Goal: Contribute content: Add original content to the website for others to see

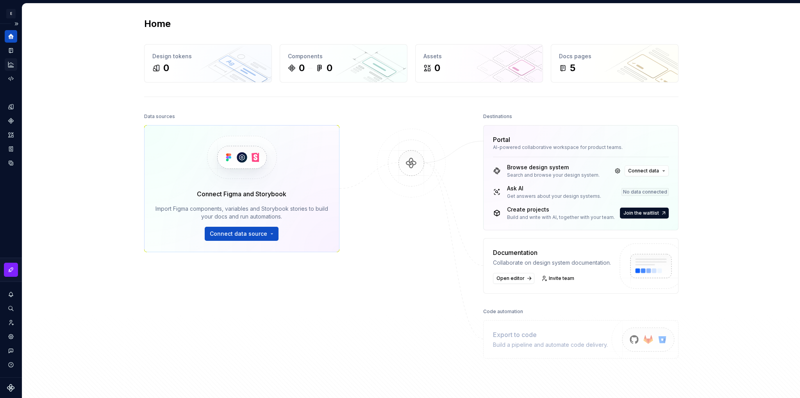
click at [14, 64] on icon "Analytics" at bounding box center [10, 64] width 7 height 7
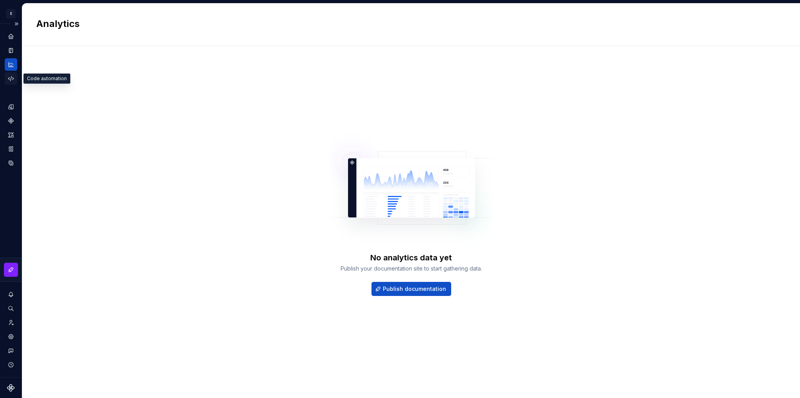
click at [12, 78] on icon "Code automation" at bounding box center [10, 78] width 7 height 7
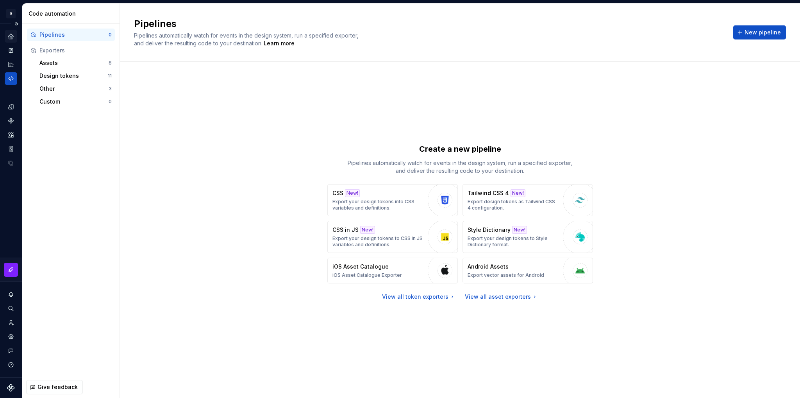
click at [9, 37] on icon "Home" at bounding box center [10, 36] width 5 height 5
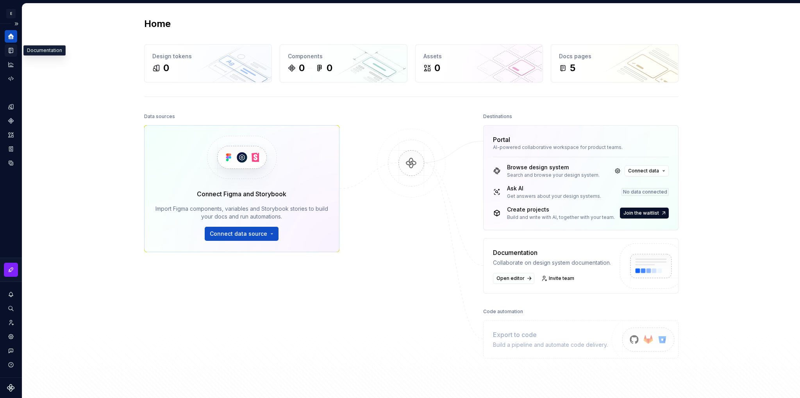
click at [12, 49] on icon "Documentation" at bounding box center [11, 50] width 4 height 5
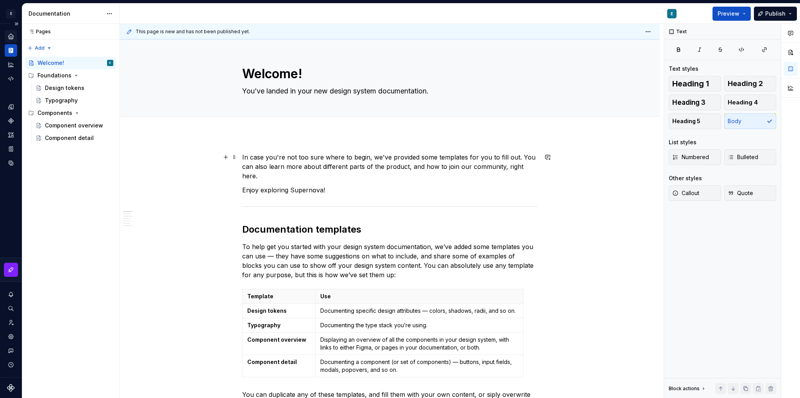
click at [312, 163] on p "In case you're not too sure where to begin, we've provided some templates for y…" at bounding box center [389, 166] width 295 height 28
click at [8, 11] on html "E AccessWiki E Design system data Documentation E Preview Publish Pages Pages A…" at bounding box center [400, 199] width 800 height 398
click at [198, 177] on html "E AccessWiki E Design system data Documentation E Preview Publish Pages Pages A…" at bounding box center [400, 199] width 800 height 398
click at [284, 72] on textarea "Welcome!" at bounding box center [388, 73] width 295 height 19
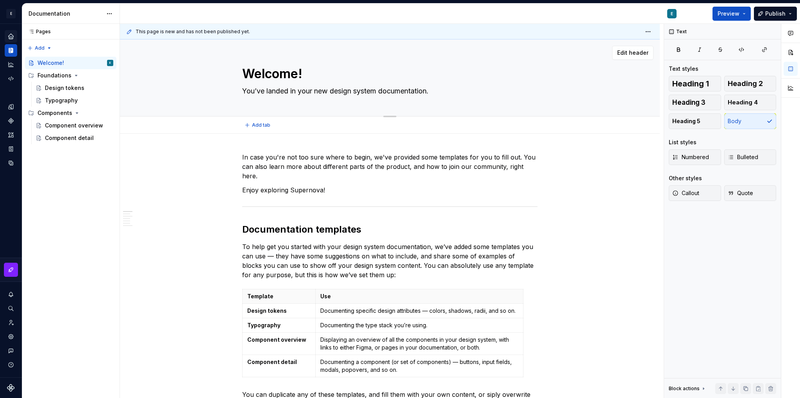
type textarea "*"
type textarea "B"
type textarea "*"
type textarea "Bu"
type textarea "*"
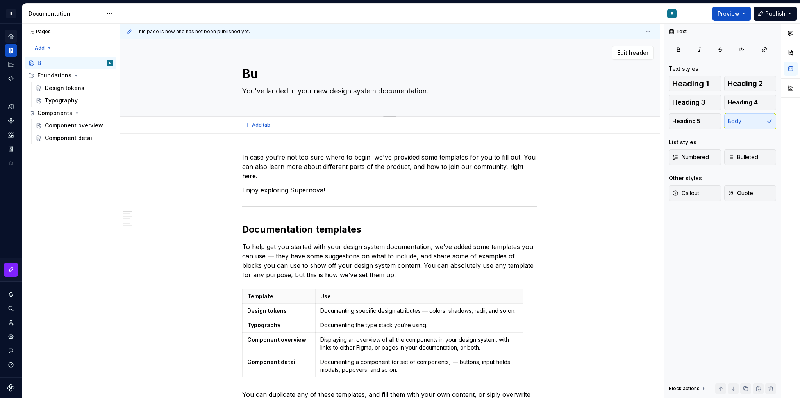
type textarea "Bue"
type textarea "*"
type textarea "Buen"
type textarea "*"
type textarea "Bue"
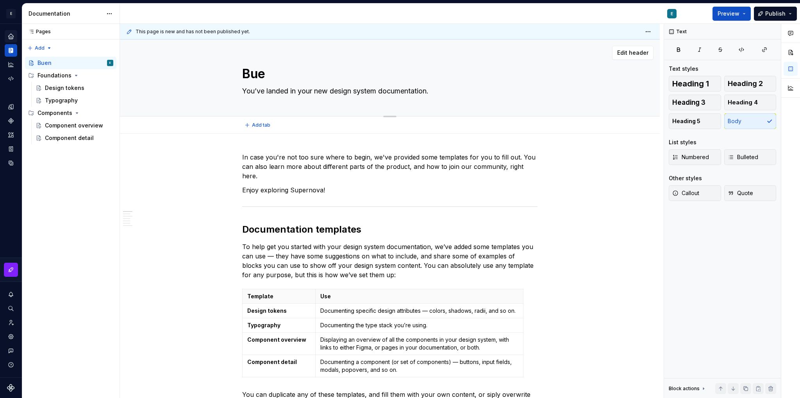
type textarea "*"
type textarea "Bu"
type textarea "*"
type textarea "B"
type textarea "*"
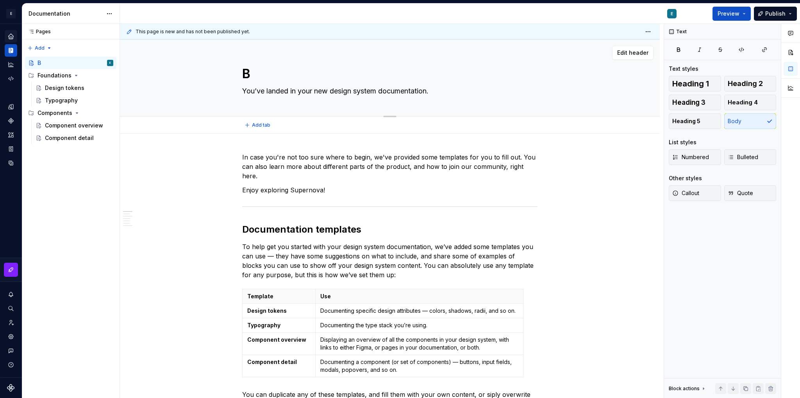
type textarea "Bi"
type textarea "*"
type textarea "Bie"
type textarea "*"
type textarea "Bien"
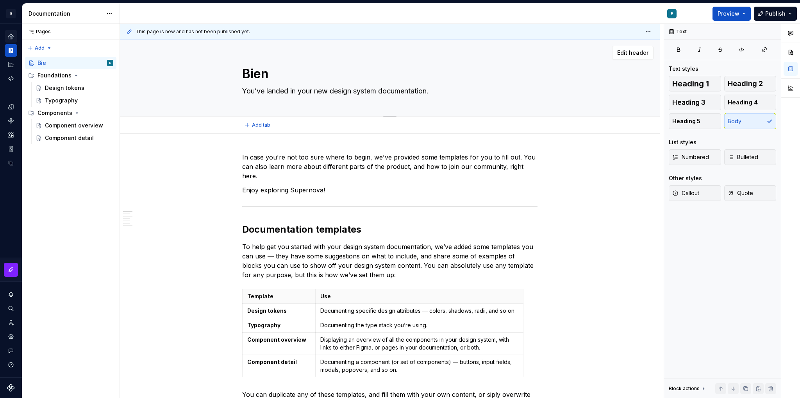
type textarea "*"
type textarea "Bienv"
type textarea "*"
type textarea "Bienve"
type textarea "*"
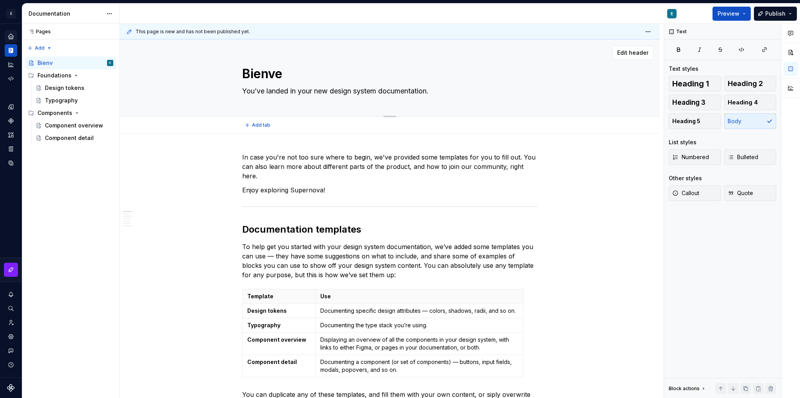
type textarea "Bienven"
type textarea "*"
type textarea "Bienveni"
type textarea "*"
type textarea "Bienvenid"
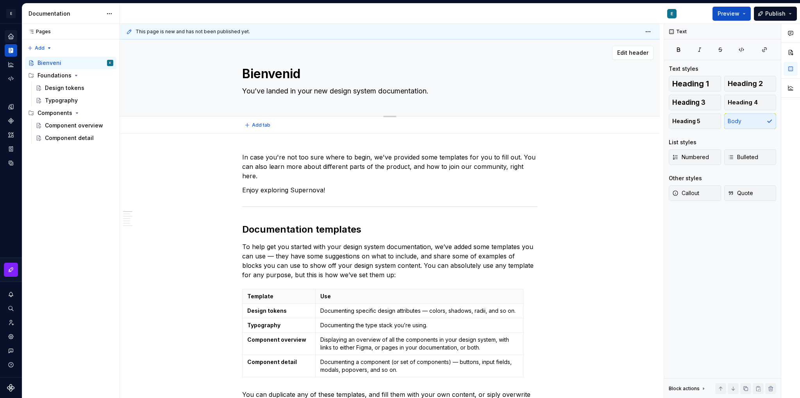
type textarea "*"
type textarea "Bienvenido"
type textarea "*"
type textarea "Bienvenido"
type textarea "*"
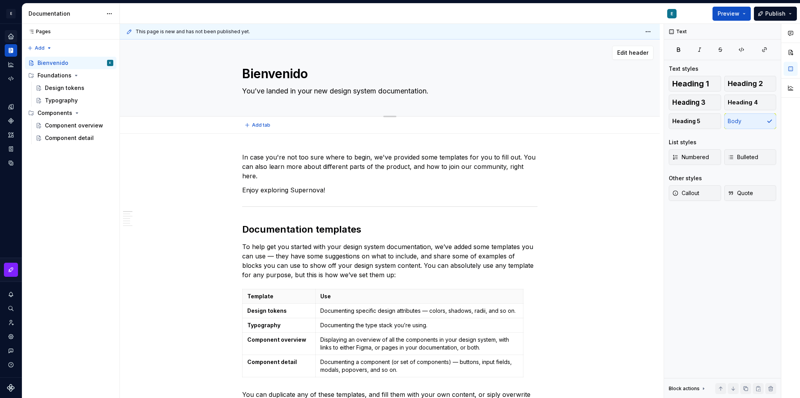
type textarea "Bienvenido a"
type textarea "*"
type textarea "Bienvenido a"
type textarea "*"
type textarea "Bienvenido a A"
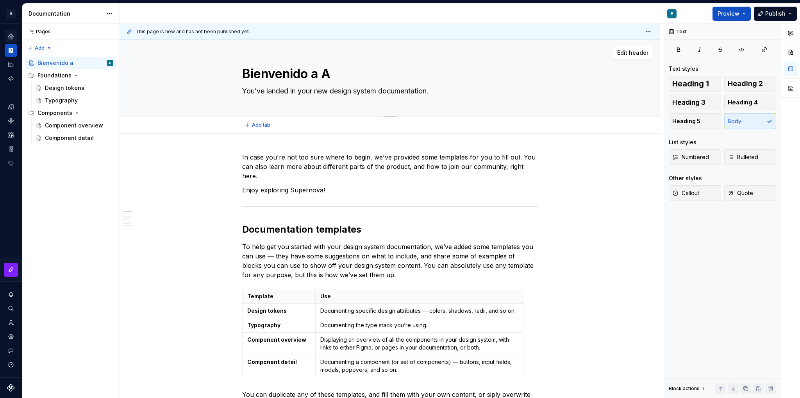
type textarea "*"
type textarea "Bienvenido a Ac"
type textarea "*"
type textarea "Bienvenido a Acc"
type textarea "*"
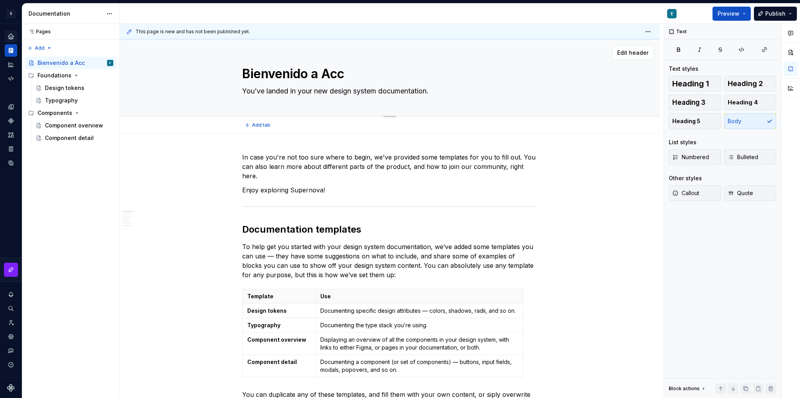
type textarea "Bienvenido a Acce"
type textarea "*"
type textarea "Bienvenido a Acces"
type textarea "*"
type textarea "Bienvenido a Access"
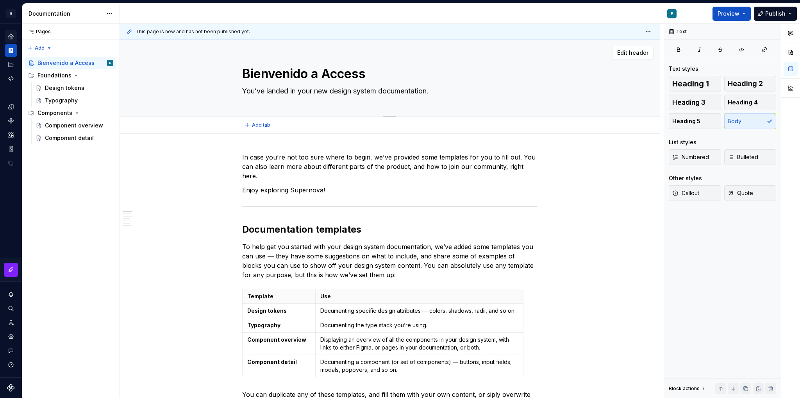
type textarea "*"
type textarea "Bienvenido a AccessW"
type textarea "*"
type textarea "Bienvenido a AccessWi"
type textarea "*"
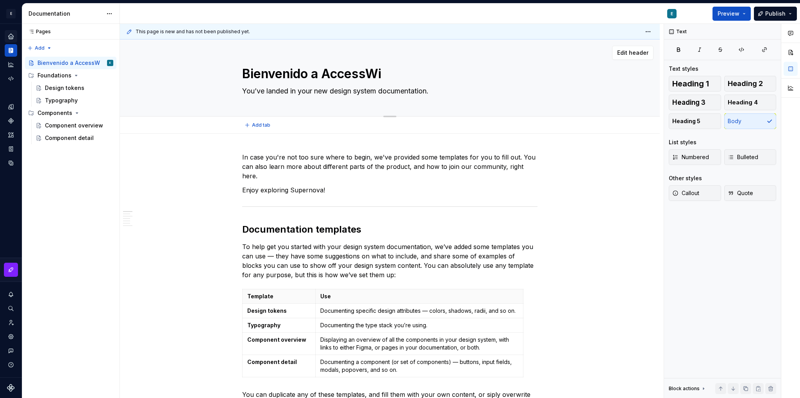
type textarea "Bienvenido a AccessWik"
type textarea "*"
type textarea "Bienvenido a AccessWiki"
type textarea "*"
type textarea "Bienvenido a AccessWiki"
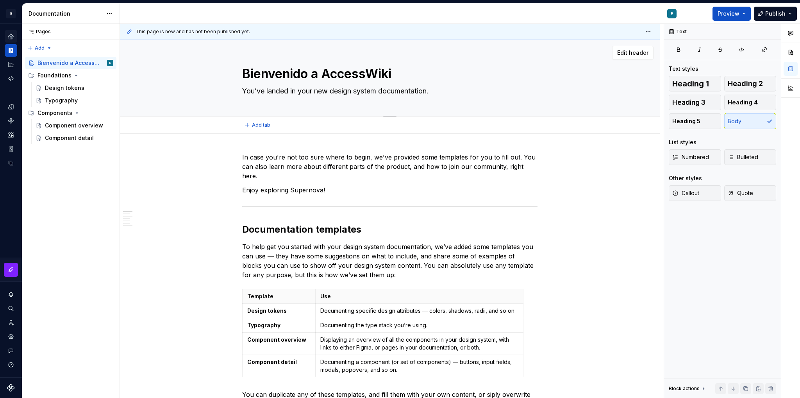
click at [324, 87] on textarea "You’ve landed in your new design system documentation." at bounding box center [388, 91] width 295 height 12
type textarea "*"
type textarea "U"
type textarea "*"
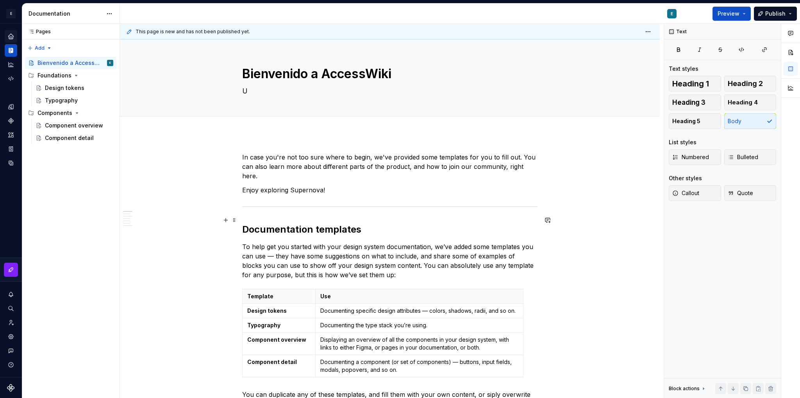
type textarea "Un"
type textarea "*"
type textarea "Una"
type textarea "*"
type textarea "Una"
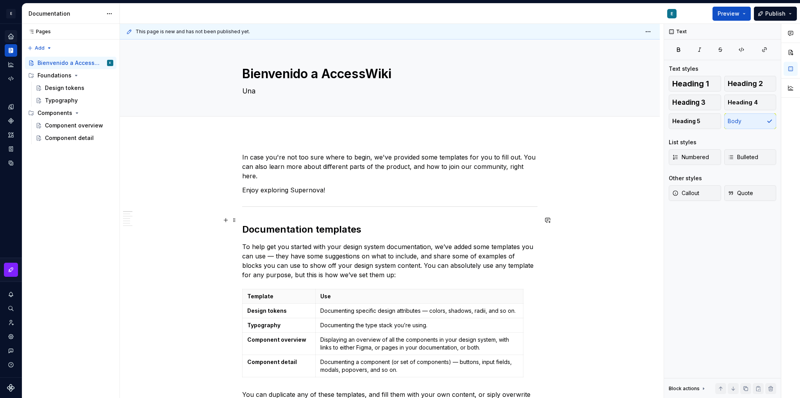
type textarea "*"
type textarea "Una w"
type textarea "*"
type textarea "Una wi"
type textarea "*"
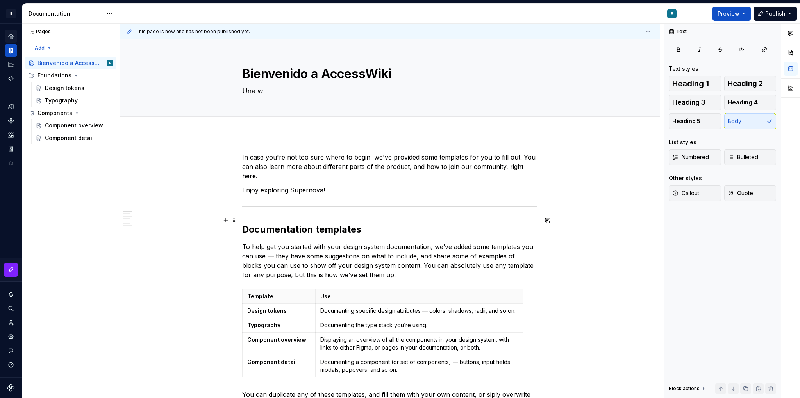
type textarea "Una wik"
type textarea "*"
type textarea "Una wiki"
type textarea "*"
type textarea "Una wiki"
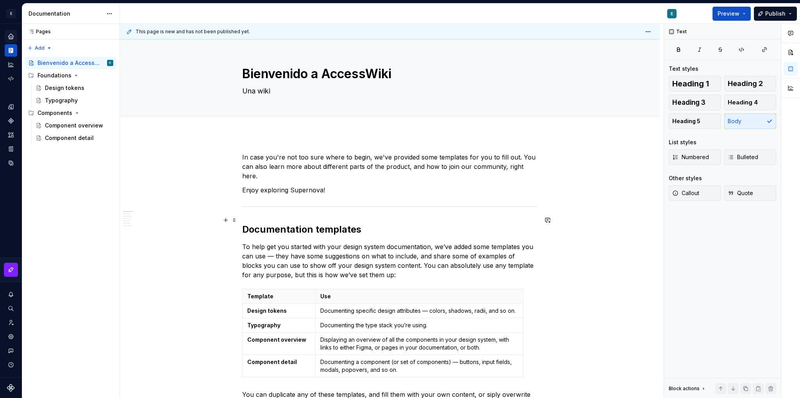
type textarea "*"
type textarea "Una wiki s"
type textarea "*"
type textarea "Una wiki so"
type textarea "*"
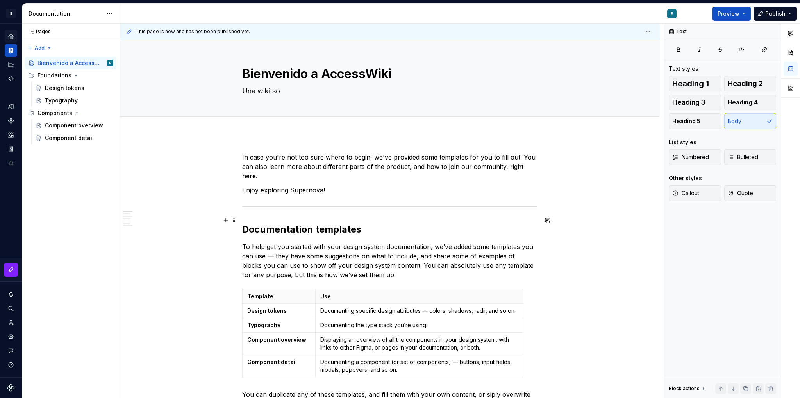
type textarea "Una wiki sob"
type textarea "*"
type textarea "Una wiki sobr"
type textarea "*"
type textarea "Una wiki sobre"
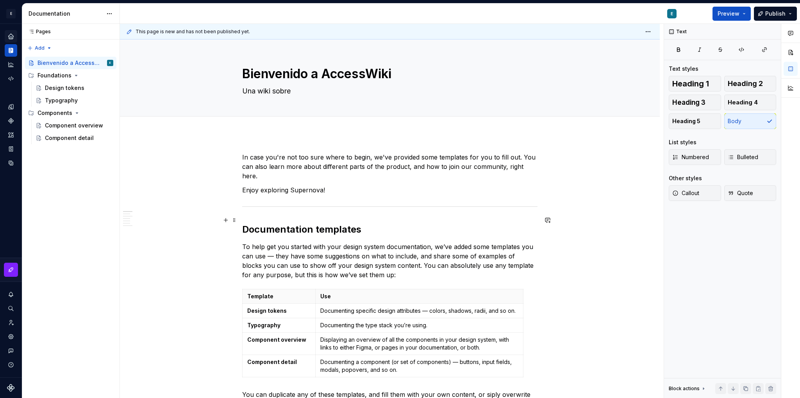
type textarea "*"
type textarea "Una wiki sobre"
type textarea "*"
type textarea "Una wiki sobre a"
type textarea "*"
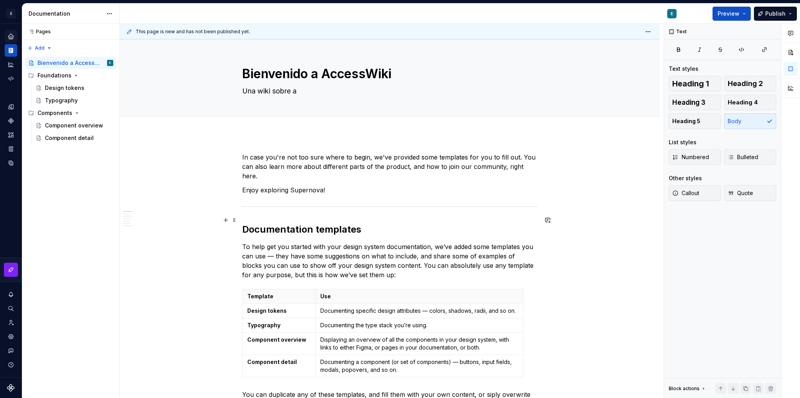
type textarea "Una wiki sobre ac"
type textarea "*"
type textarea "Una wiki sobre acc"
type textarea "*"
type textarea "Una wiki sobre acce"
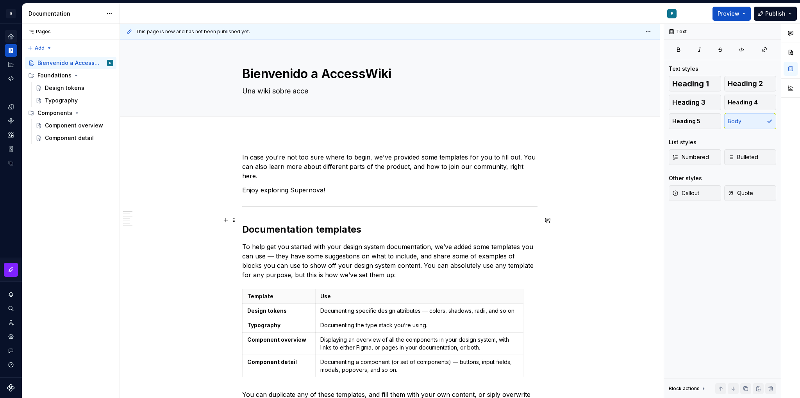
type textarea "*"
type textarea "Una wiki sobre acces"
type textarea "*"
type textarea "Una wiki sobre accesi"
type textarea "*"
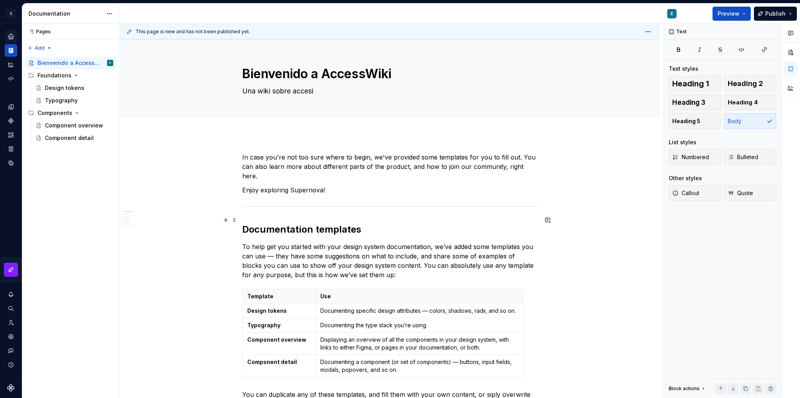
type textarea "Una wiki sobre accesib"
type textarea "*"
type textarea "Una wiki sobre accesibi"
type textarea "*"
type textarea "Una wiki sobre accesibik"
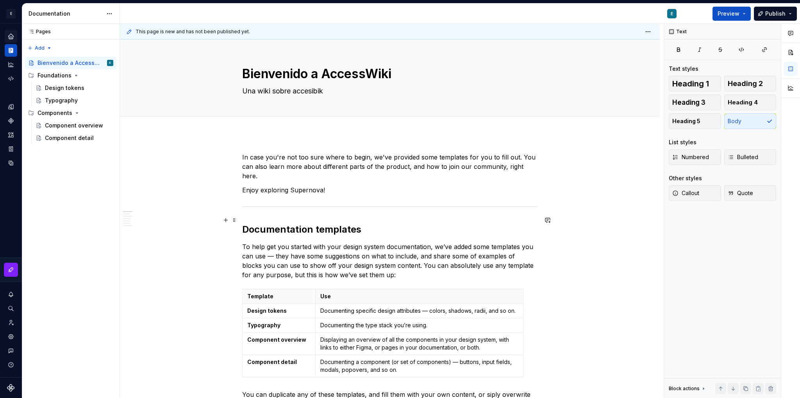
type textarea "*"
type textarea "Una wiki sobre accesibikl"
type textarea "*"
type textarea "Una wiki sobre accesibik"
type textarea "*"
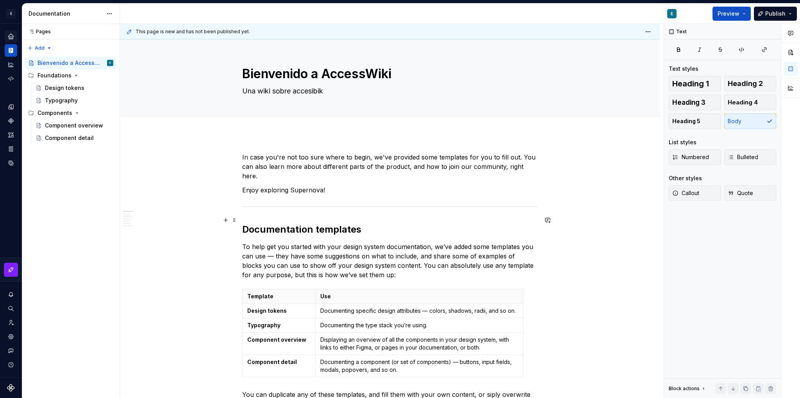
type textarea "Una wiki sobre accesibi"
type textarea "*"
type textarea "Una wiki sobre accesibil"
type textarea "*"
type textarea "Una wiki sobre accesibili"
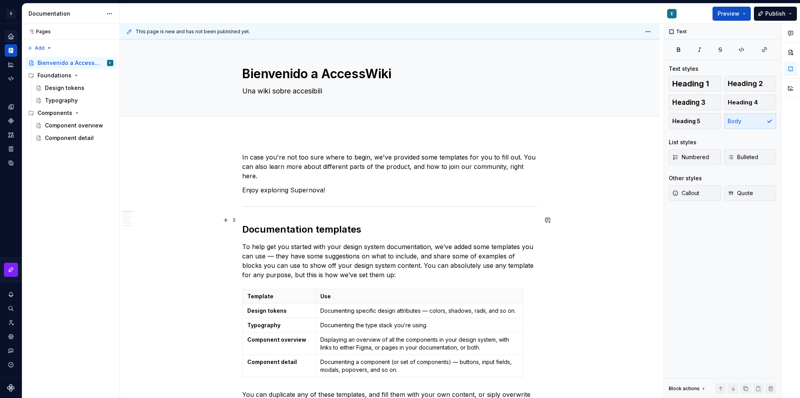
type textarea "*"
type textarea "Una wiki sobre accesibilid"
type textarea "*"
type textarea "Una wiki sobre accesibilida"
type textarea "*"
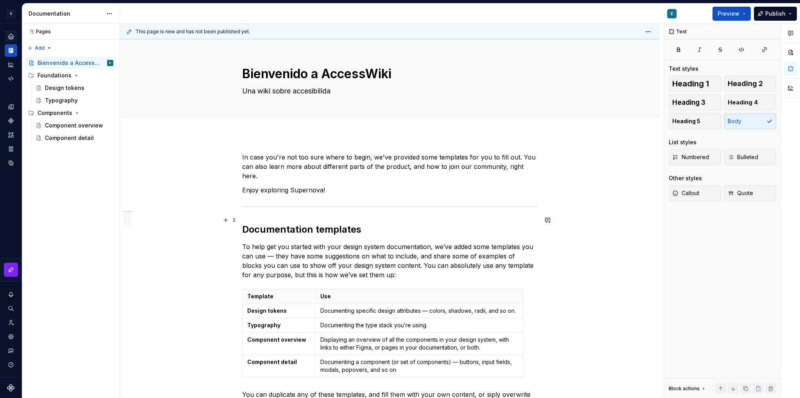
type textarea "Una wiki sobre accesibilidad"
type textarea "*"
type textarea "Una wiki sobre accesibilidad"
click at [554, 63] on div "Bienvenido a AccessWiki Una wiki sobre accesibilidad" at bounding box center [389, 77] width 477 height 77
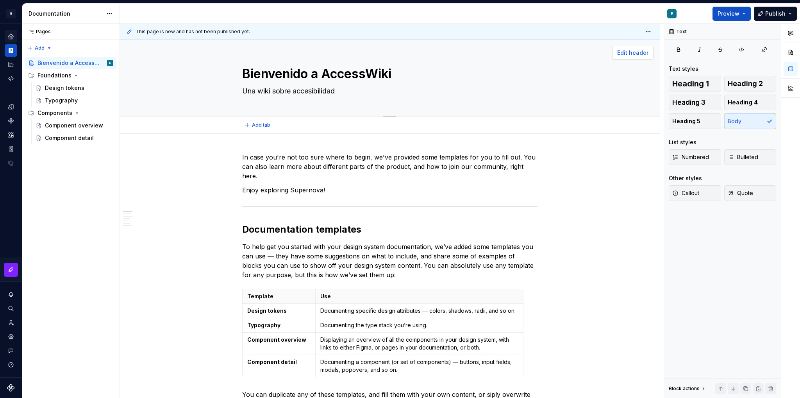
click at [629, 55] on span "Edit header" at bounding box center [632, 53] width 31 height 8
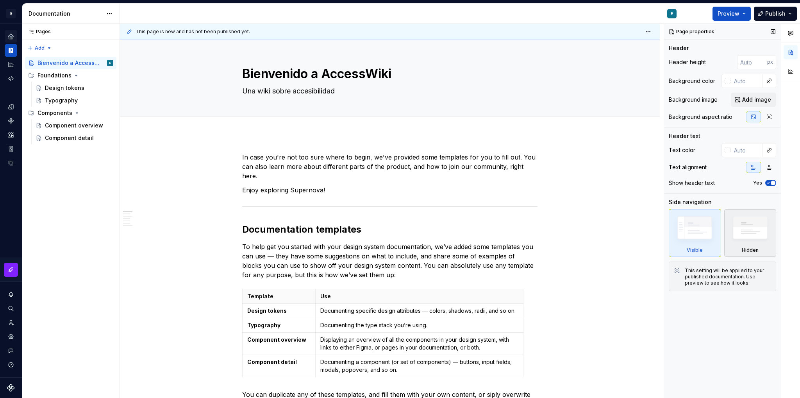
click at [745, 233] on img at bounding box center [749, 229] width 45 height 34
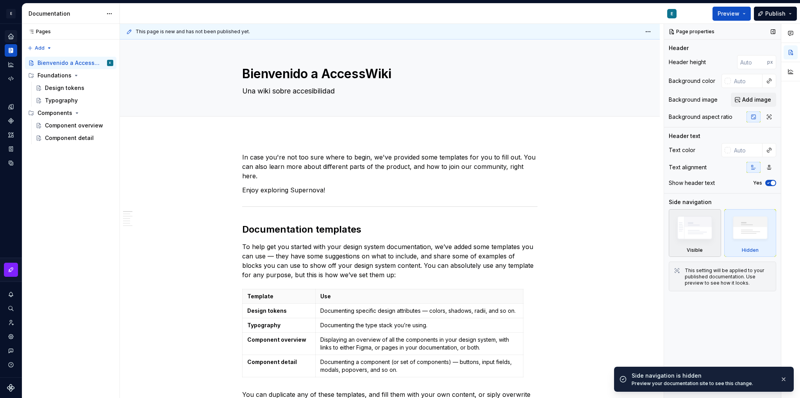
click at [698, 232] on img at bounding box center [694, 229] width 45 height 34
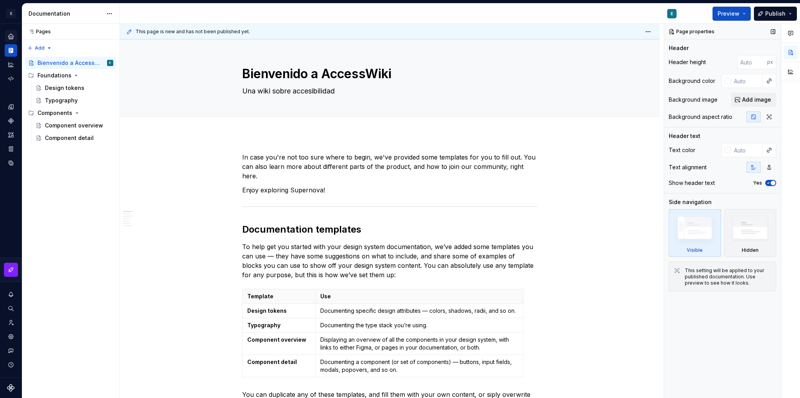
click at [772, 183] on span "button" at bounding box center [772, 182] width 5 height 5
click at [772, 183] on button "No" at bounding box center [770, 183] width 11 height 6
click at [767, 165] on icon "button" at bounding box center [769, 167] width 6 height 6
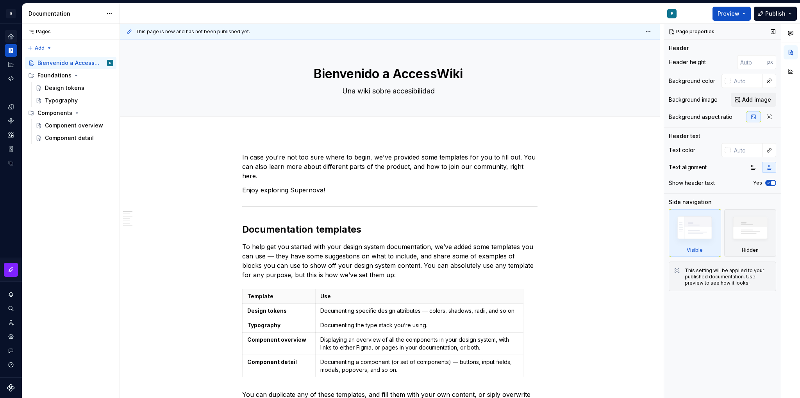
type textarea "*"
click at [728, 148] on div at bounding box center [727, 150] width 6 height 6
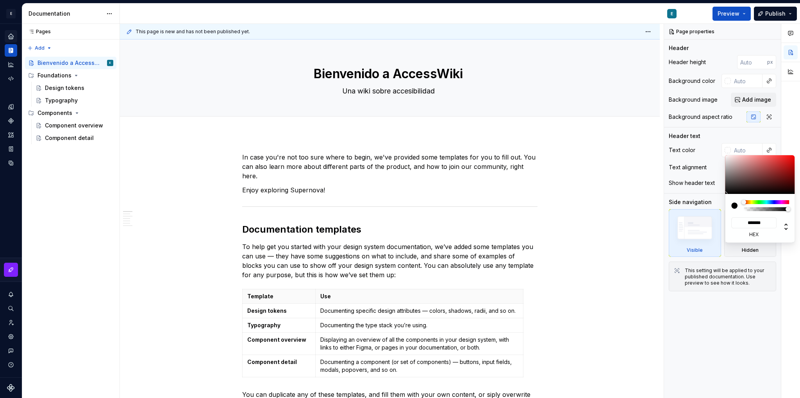
type input "#483A3A"
type input "*******"
click at [738, 183] on div at bounding box center [760, 174] width 70 height 39
type textarea "*"
type input "#695D5D"
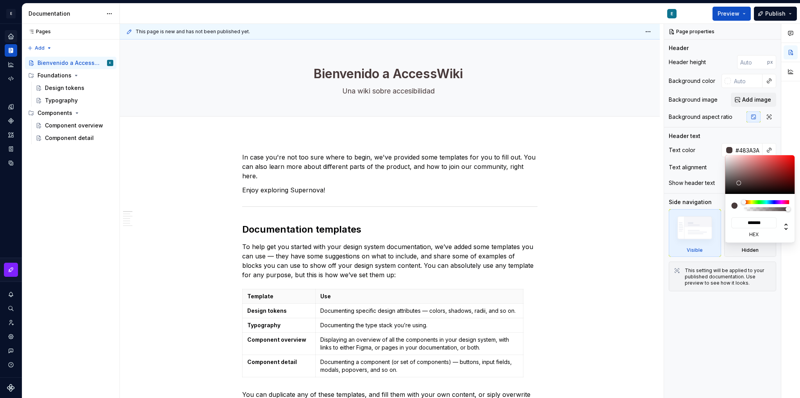
type input "*******"
type textarea "*"
click at [733, 178] on div at bounding box center [760, 174] width 70 height 39
type input "#958D8D"
type input "*******"
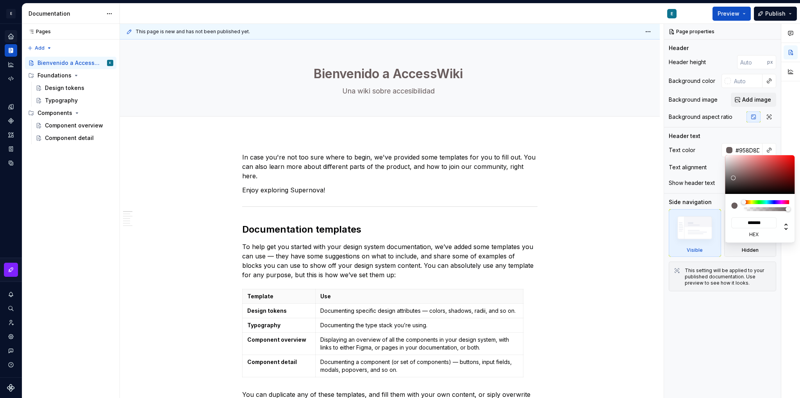
click at [729, 171] on div at bounding box center [760, 174] width 70 height 39
type textarea "*"
type input "#908888"
type input "*******"
type input "#6E6868"
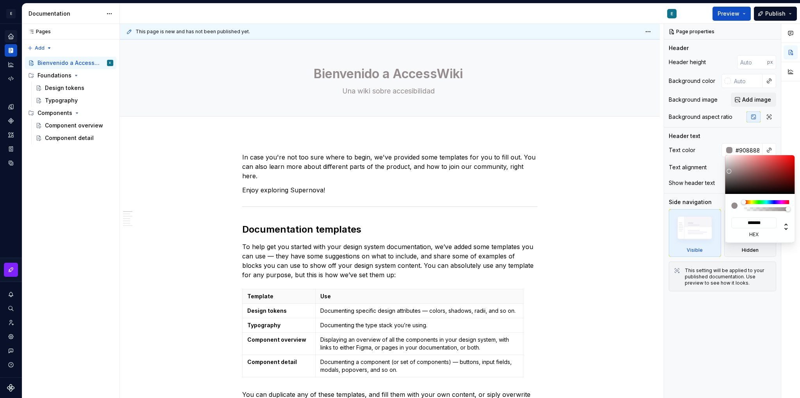
type input "*******"
type input "#4A4545"
type input "*******"
type input "#3B3737"
type input "*******"
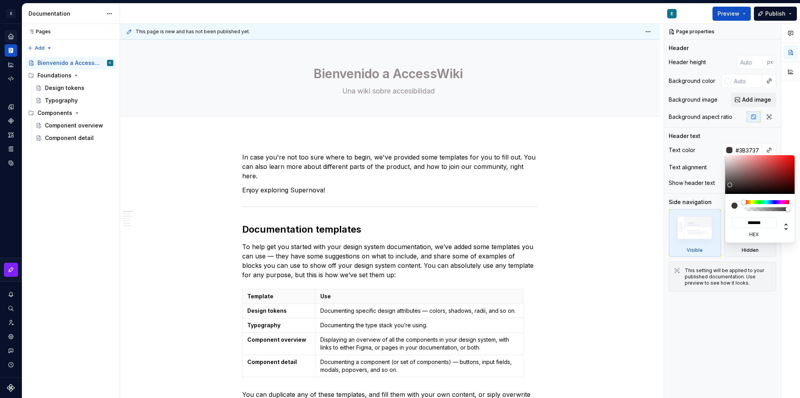
type input "#302D2D"
type input "*******"
type input "#211F1F"
type input "*******"
type input "#141313"
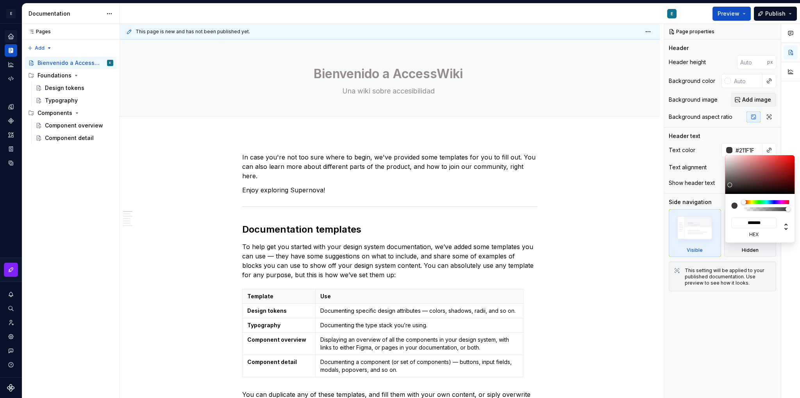
type input "*******"
type textarea "*"
type input "#111010"
type input "*******"
type textarea "*"
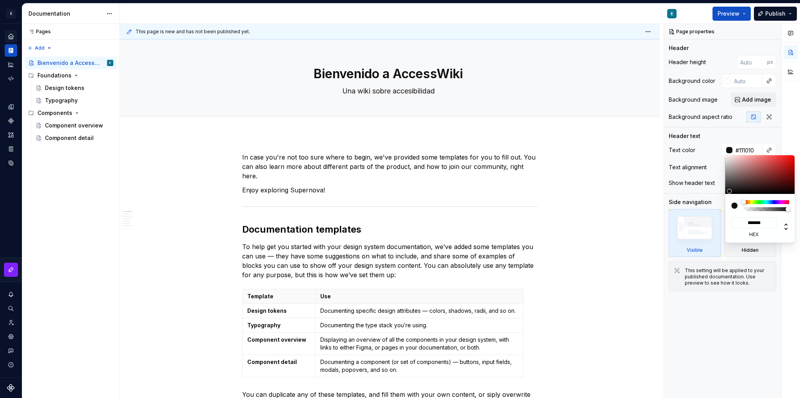
type input "#0A0909"
type input "*******"
type input "#000000"
type input "*******"
drag, startPoint x: 729, startPoint y: 171, endPoint x: 729, endPoint y: 201, distance: 30.1
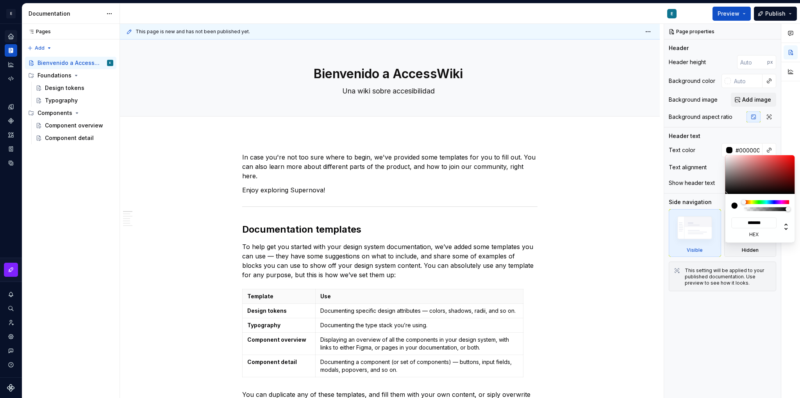
click at [729, 201] on div "******* hex" at bounding box center [760, 198] width 70 height 87
type textarea "*"
click at [736, 116] on div "Comments Open comments No comments yet Select ‘Comment’ from the block context …" at bounding box center [732, 211] width 136 height 374
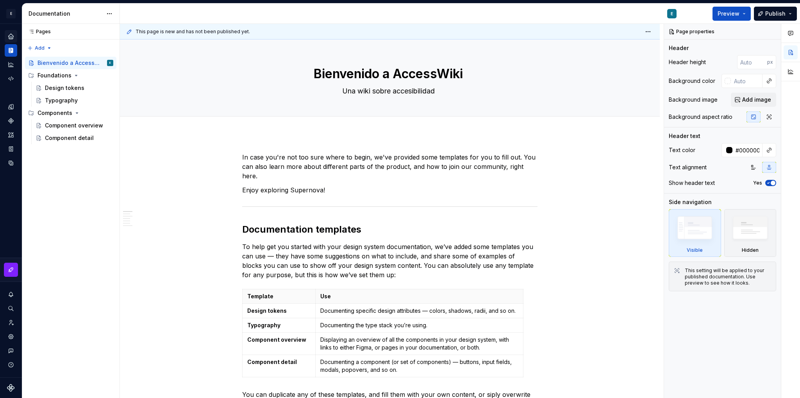
click at [777, 125] on div "Comments Open comments No comments yet Select ‘Comment’ from the block context …" at bounding box center [732, 211] width 136 height 374
click at [728, 82] on div at bounding box center [727, 81] width 6 height 6
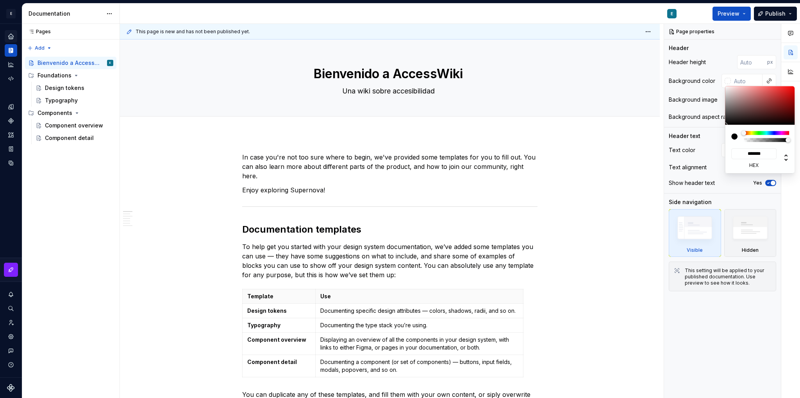
type input "#6F3636"
type input "*******"
click at [761, 108] on div at bounding box center [760, 105] width 70 height 39
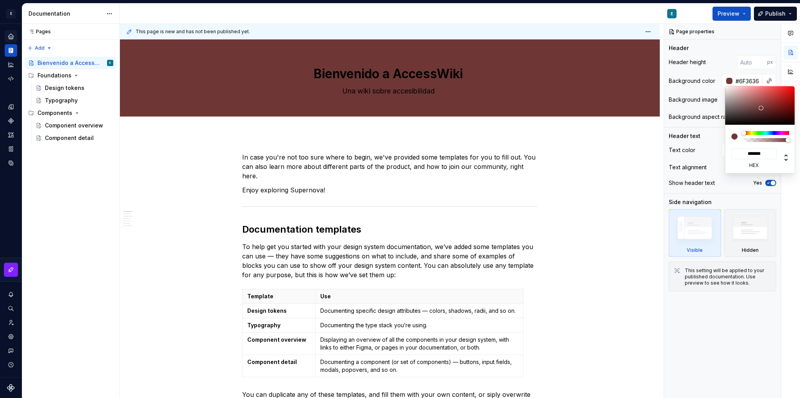
type textarea "*"
type input "#C44E4E"
type input "*******"
click at [767, 95] on div at bounding box center [760, 105] width 70 height 39
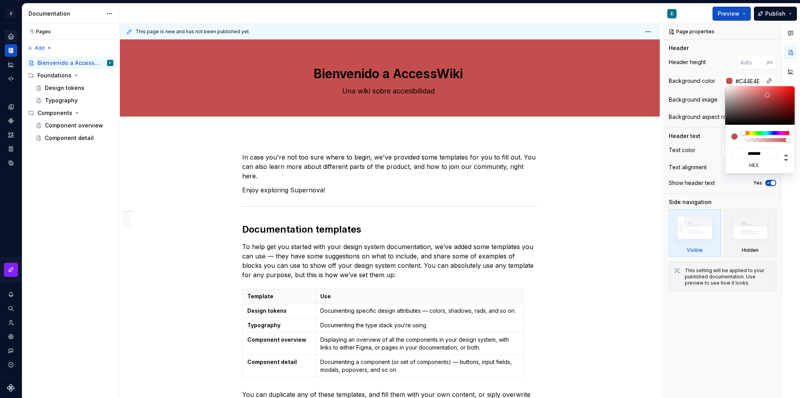
type textarea "*"
type input "#E36060"
type input "*******"
click at [765, 90] on div at bounding box center [760, 105] width 70 height 39
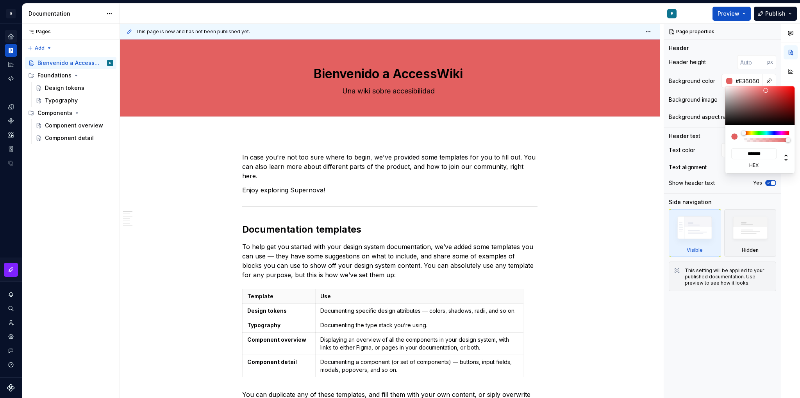
type textarea "*"
type input "#625454"
type input "*******"
click at [735, 110] on div at bounding box center [760, 105] width 70 height 39
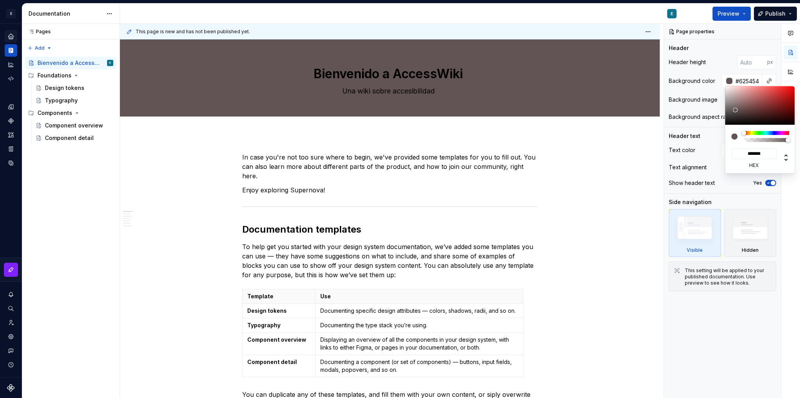
type textarea "*"
type input "#D3CFCF"
type input "*******"
click at [726, 93] on div at bounding box center [760, 105] width 70 height 39
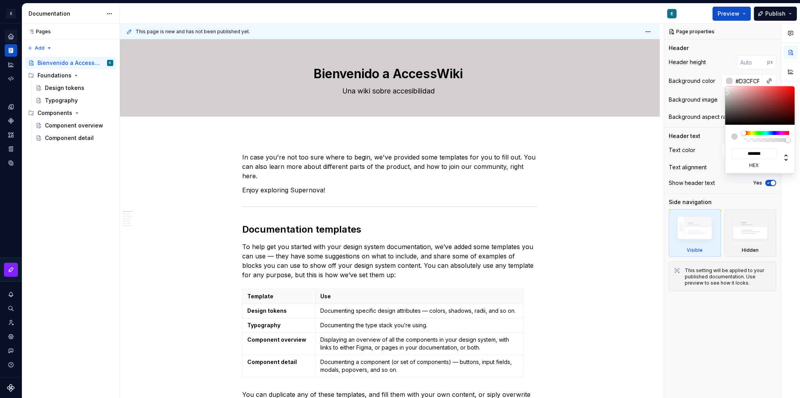
type textarea "*"
click at [421, 72] on html "E AccessWiki E Design system data Documentation E Preview Publish Pages Pages A…" at bounding box center [400, 199] width 800 height 398
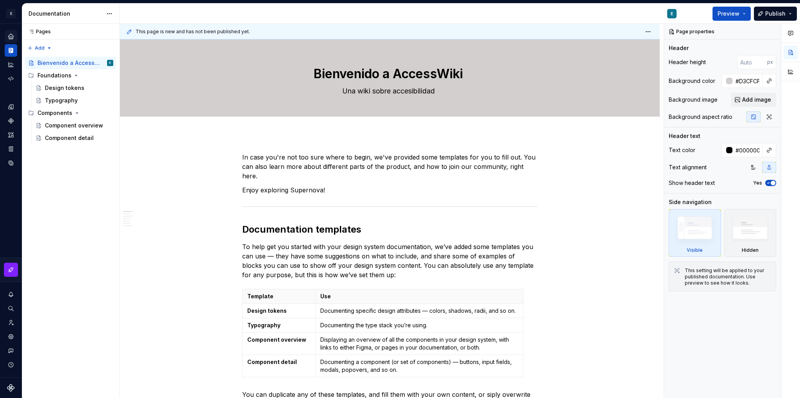
click at [712, 61] on div "Comments Open comments No comments yet Select ‘Comment’ from the block context …" at bounding box center [732, 211] width 136 height 374
click at [753, 61] on input "number" at bounding box center [752, 62] width 30 height 14
click at [762, 60] on input "1" at bounding box center [752, 62] width 30 height 14
click at [762, 60] on input "2" at bounding box center [752, 62] width 30 height 14
click at [762, 60] on input "3" at bounding box center [752, 62] width 30 height 14
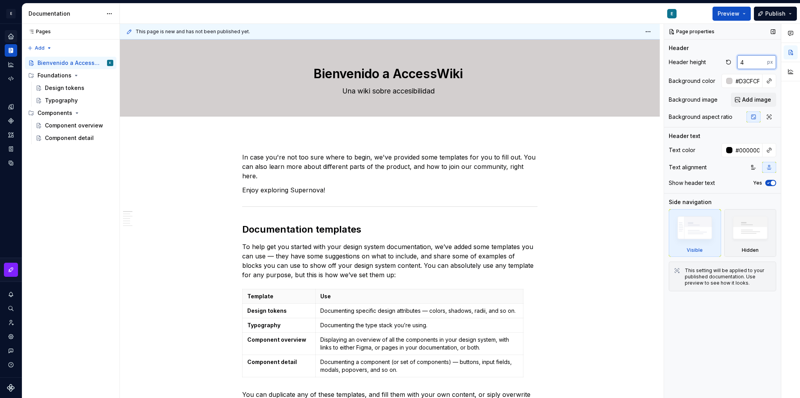
click at [762, 60] on input "4" at bounding box center [752, 62] width 30 height 14
click at [762, 61] on input "23" at bounding box center [752, 62] width 30 height 14
type input "22"
click at [762, 64] on input "22" at bounding box center [752, 62] width 30 height 14
click at [732, 61] on button "button" at bounding box center [728, 62] width 11 height 11
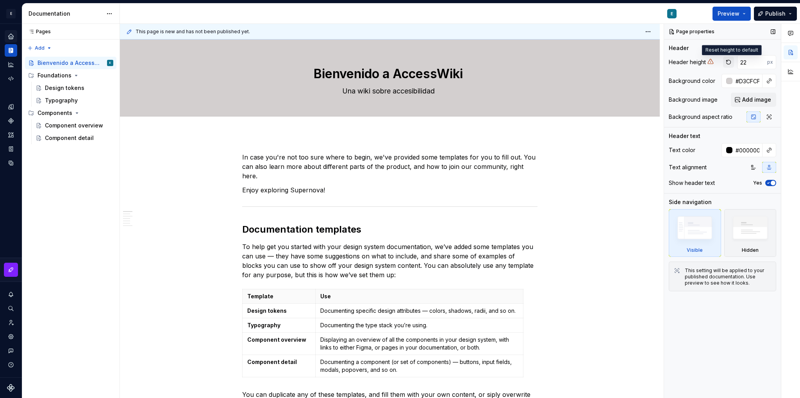
type textarea "*"
click at [409, 79] on textarea "Bienvenido a AccessWiki" at bounding box center [388, 73] width 295 height 19
type textarea "*"
click at [761, 60] on input "1" at bounding box center [752, 62] width 30 height 14
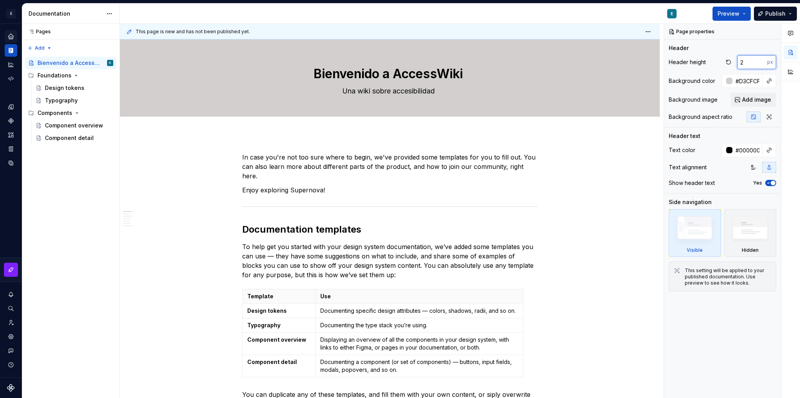
click at [761, 60] on input "2" at bounding box center [752, 62] width 30 height 14
click at [761, 60] on input "3" at bounding box center [752, 62] width 30 height 14
type input "14"
click at [761, 60] on input "14" at bounding box center [752, 62] width 30 height 14
click at [436, 73] on textarea "Bienvenido a AccessWiki" at bounding box center [388, 73] width 295 height 19
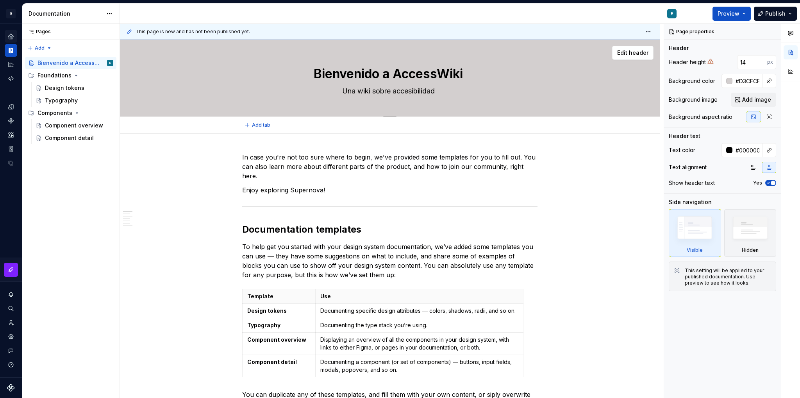
click at [436, 73] on textarea "Bienvenido a AccessWiki" at bounding box center [388, 73] width 295 height 19
click at [757, 171] on button "button" at bounding box center [753, 167] width 14 height 11
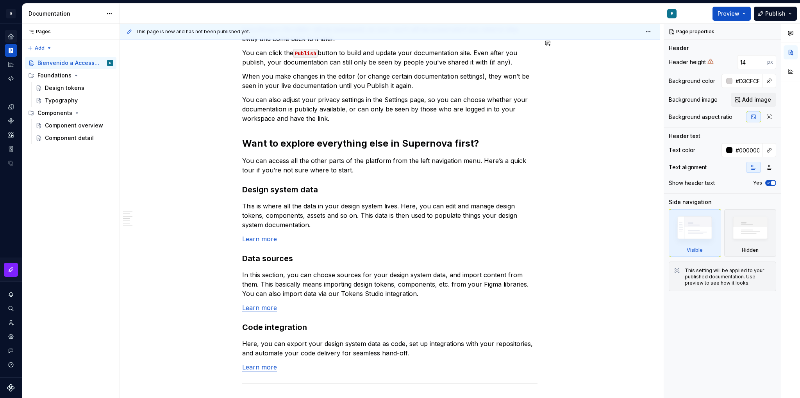
scroll to position [562, 0]
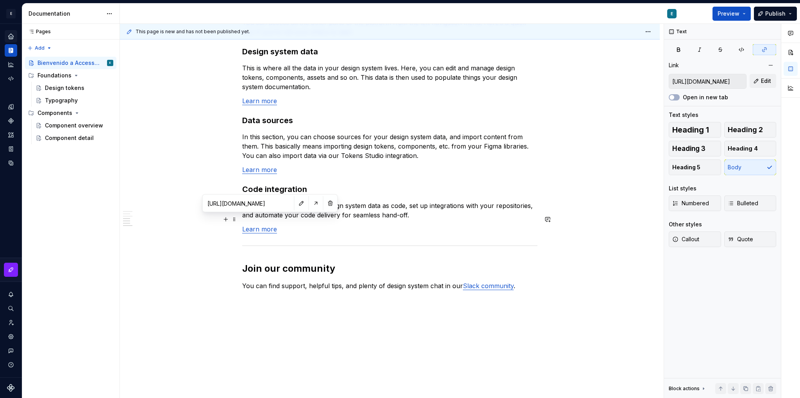
click at [266, 225] on link "Learn more" at bounding box center [259, 229] width 35 height 8
click at [263, 204] on input "[URL][DOMAIN_NAME]" at bounding box center [248, 203] width 88 height 14
click at [310, 202] on button "button" at bounding box center [315, 203] width 11 height 11
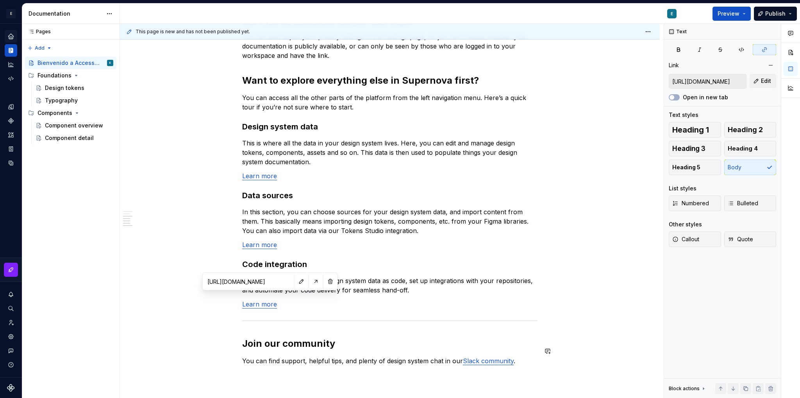
scroll to position [484, 0]
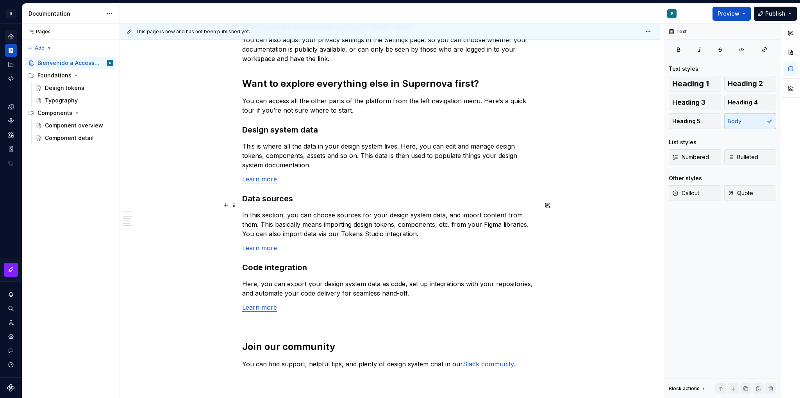
click at [319, 210] on p "In this section, you can choose sources for your design system data, and import…" at bounding box center [389, 224] width 295 height 28
click at [262, 175] on link "Learn more" at bounding box center [259, 179] width 35 height 8
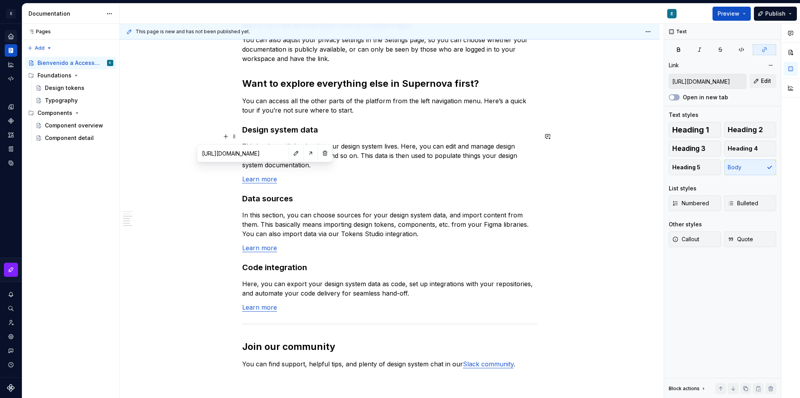
click at [258, 153] on input "[URL][DOMAIN_NAME]" at bounding box center [243, 153] width 88 height 14
click at [306, 152] on button "button" at bounding box center [310, 153] width 11 height 11
type textarea "*"
